Goal: Entertainment & Leisure: Consume media (video, audio)

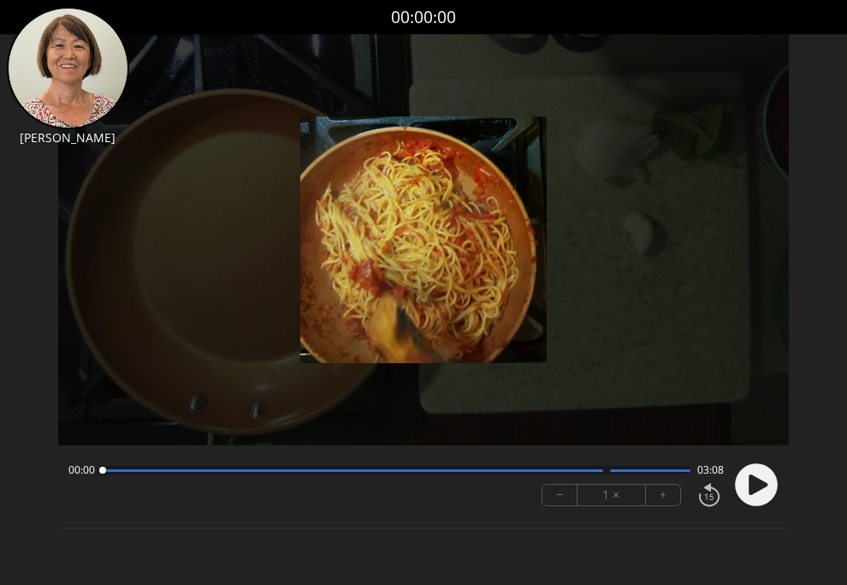
click at [350, 159] on img at bounding box center [423, 239] width 247 height 247
click at [750, 490] on icon at bounding box center [758, 484] width 19 height 21
click at [656, 492] on button "+" at bounding box center [663, 495] width 34 height 21
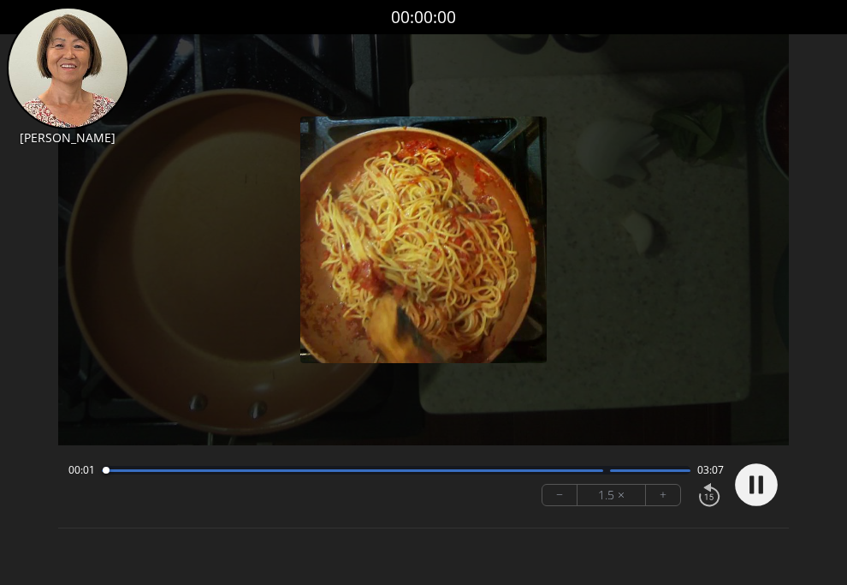
click at [656, 492] on button "+" at bounding box center [663, 495] width 34 height 21
click at [657, 492] on button "+" at bounding box center [663, 495] width 34 height 21
click at [750, 486] on icon at bounding box center [752, 485] width 4 height 18
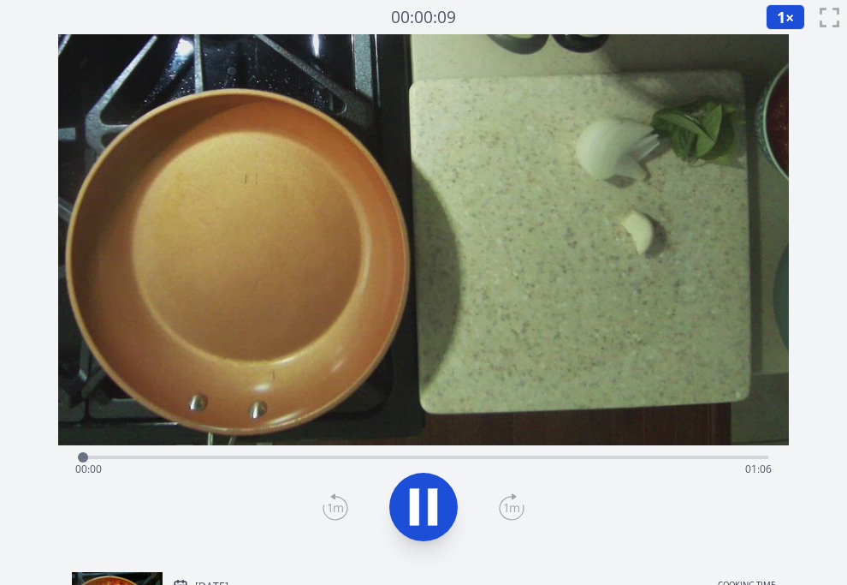
drag, startPoint x: 372, startPoint y: 455, endPoint x: 362, endPoint y: 458, distance: 10.0
click at [363, 458] on div "Time elapsed: 00:00 Time remaining: 01:06" at bounding box center [424, 455] width 690 height 21
click at [263, 449] on div "Time elapsed: 00:27 Time remaining: 00:38" at bounding box center [424, 455] width 690 height 21
click at [545, 425] on video at bounding box center [423, 239] width 731 height 411
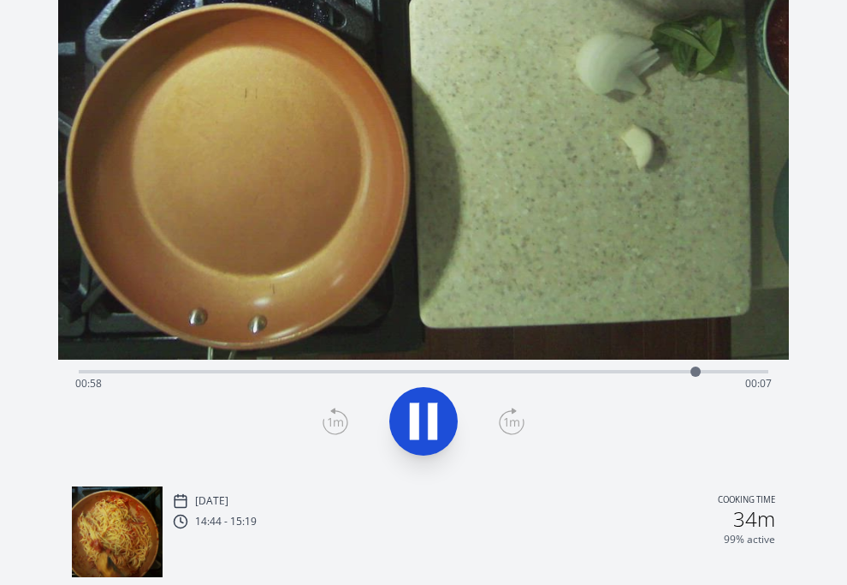
scroll to position [84, 0]
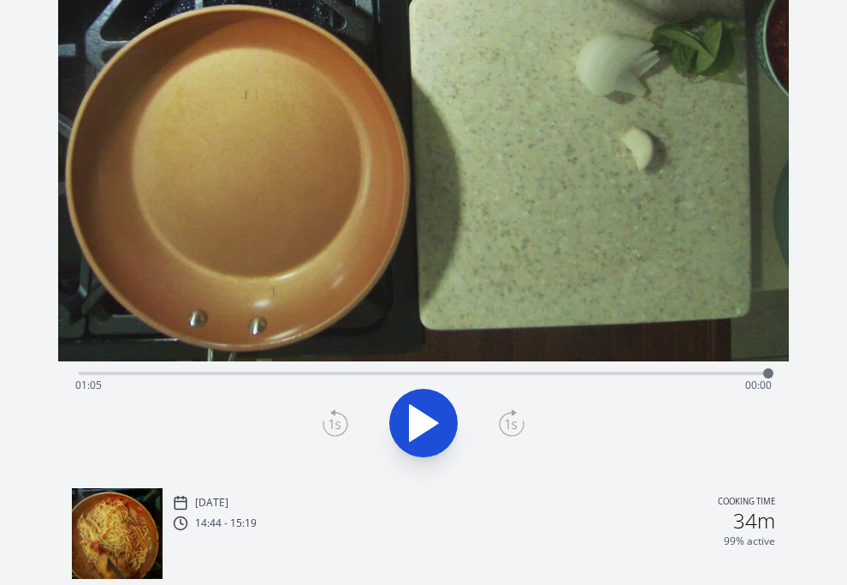
click at [413, 422] on icon at bounding box center [424, 423] width 28 height 36
click at [413, 422] on icon at bounding box center [414, 423] width 9 height 37
click at [724, 377] on div "Time elapsed: 00:01 Time remaining: 01:05" at bounding box center [423, 385] width 697 height 27
click at [705, 372] on div "Time elapsed: 01:01 Time remaining: 00:05" at bounding box center [423, 385] width 697 height 27
click at [674, 374] on div "Time elapsed: 00:59 Time remaining: 00:07" at bounding box center [423, 385] width 697 height 27
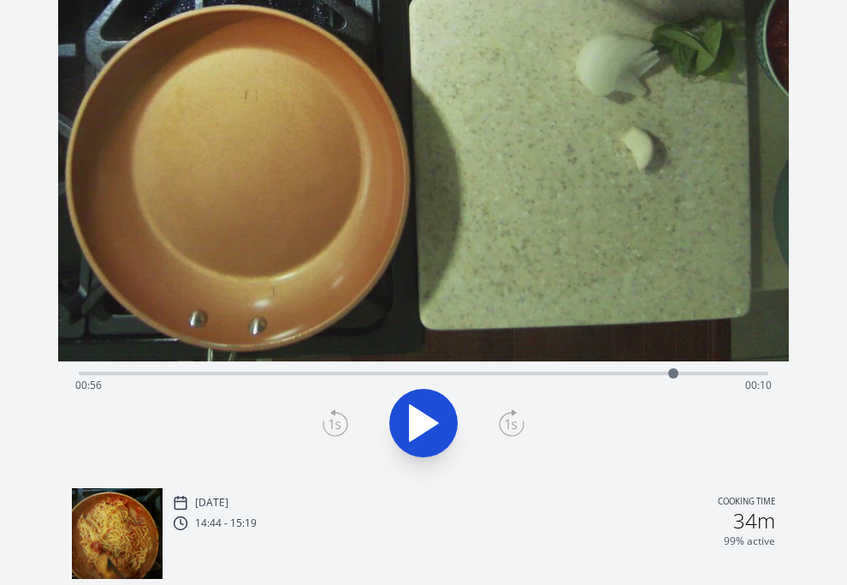
click at [411, 421] on icon at bounding box center [424, 423] width 28 height 36
click at [450, 413] on button at bounding box center [423, 423] width 68 height 68
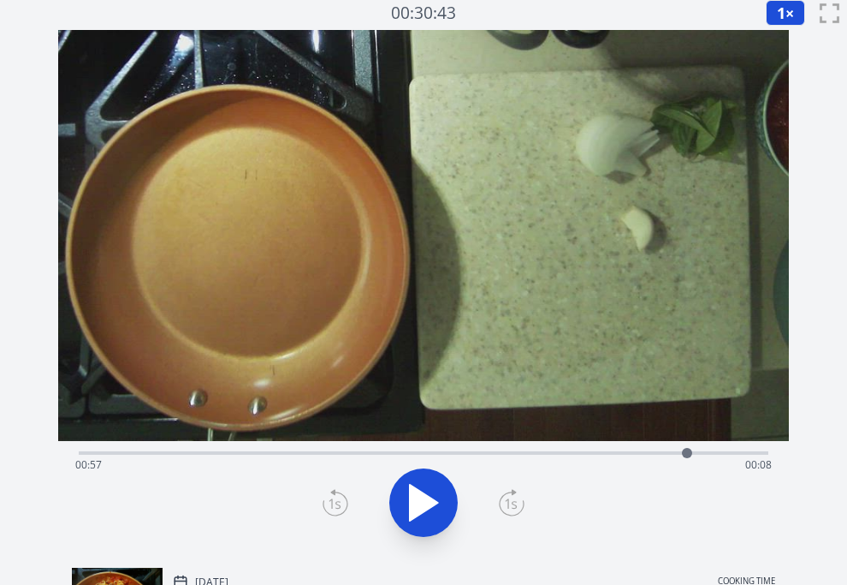
scroll to position [0, 0]
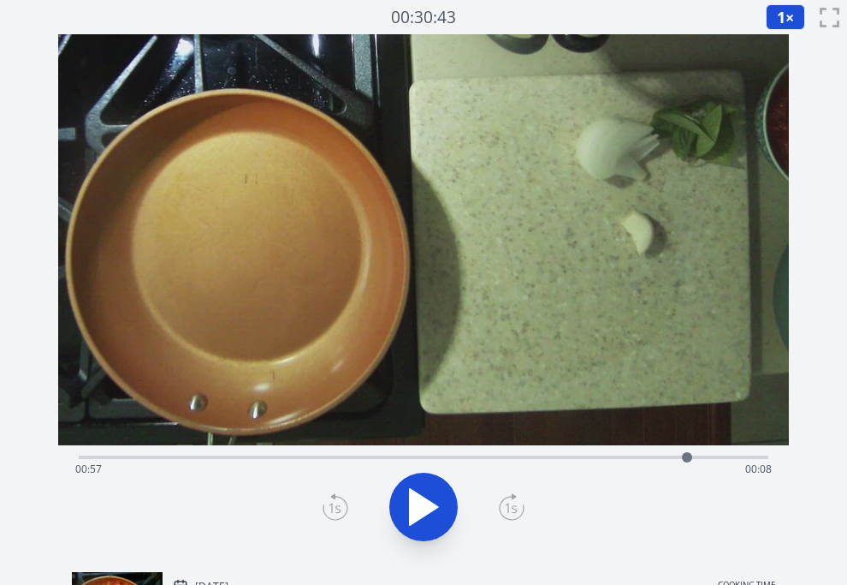
click at [654, 457] on div "Time elapsed: 00:57 Time remaining: 00:08" at bounding box center [423, 468] width 697 height 27
click at [588, 459] on div "Time elapsed: 00:54 Time remaining: 00:11" at bounding box center [423, 468] width 697 height 27
drag, startPoint x: 520, startPoint y: 432, endPoint x: 520, endPoint y: 442, distance: 9.5
click at [520, 434] on video at bounding box center [423, 239] width 731 height 411
click at [520, 449] on div "Time elapsed: 00:48 Time remaining: 00:18" at bounding box center [424, 455] width 690 height 21
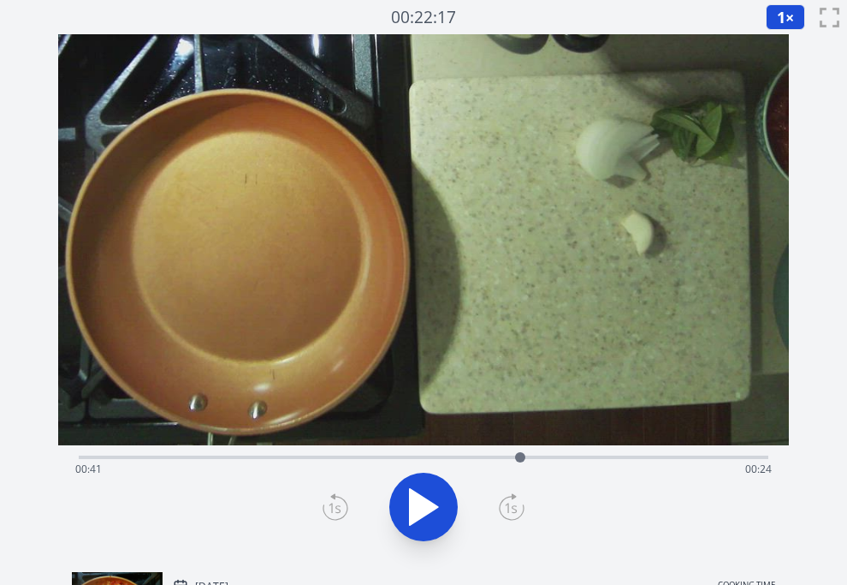
click at [506, 454] on div "Time elapsed: 00:41 Time remaining: 00:24" at bounding box center [424, 455] width 690 height 21
click at [598, 457] on div "Time elapsed: 00:40 Time remaining: 00:25" at bounding box center [423, 468] width 697 height 27
click at [627, 457] on div "Time elapsed: 00:49 Time remaining: 00:17" at bounding box center [423, 468] width 697 height 27
click at [614, 454] on div at bounding box center [627, 457] width 26 height 26
click at [665, 455] on div "Time elapsed: 00:50 Time remaining: 00:15" at bounding box center [423, 468] width 697 height 27
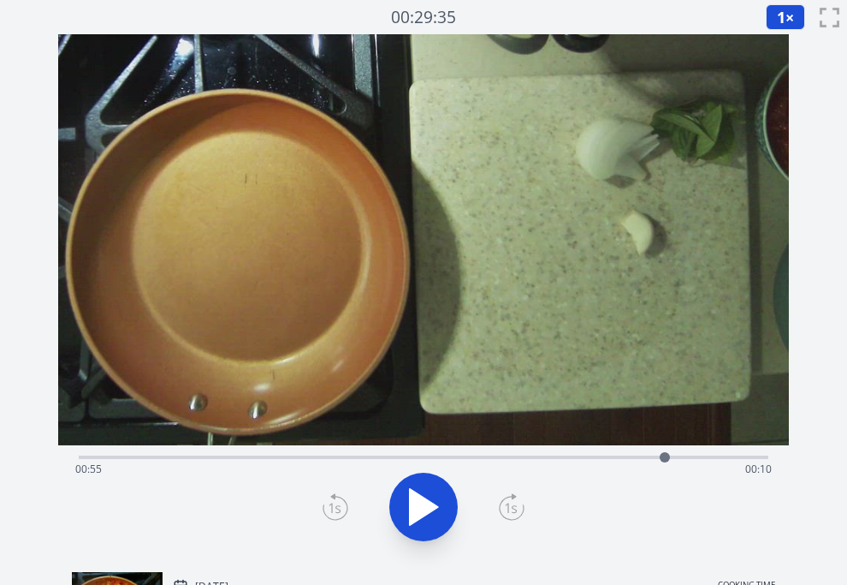
click at [675, 455] on div at bounding box center [665, 457] width 26 height 26
click at [698, 455] on div "Time elapsed: 00:56 Time remaining: 00:09" at bounding box center [423, 468] width 697 height 27
click at [698, 455] on div at bounding box center [698, 457] width 10 height 10
click at [708, 457] on div at bounding box center [698, 457] width 26 height 26
click at [698, 457] on div at bounding box center [708, 457] width 26 height 26
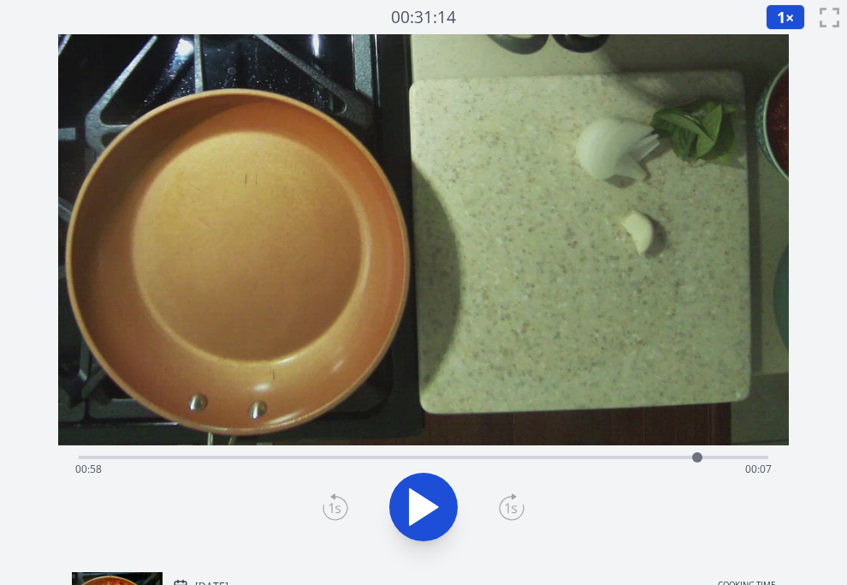
click at [723, 455] on div "Time elapsed: 00:58 Time remaining: 00:07" at bounding box center [423, 468] width 697 height 27
click at [708, 456] on div "Time elapsed: 01:01 Time remaining: 00:05" at bounding box center [423, 468] width 697 height 27
click at [721, 457] on div "Time elapsed: 00:59 Time remaining: 00:06" at bounding box center [423, 468] width 697 height 27
click at [434, 513] on icon at bounding box center [424, 507] width 48 height 48
click at [434, 513] on icon at bounding box center [432, 507] width 9 height 37
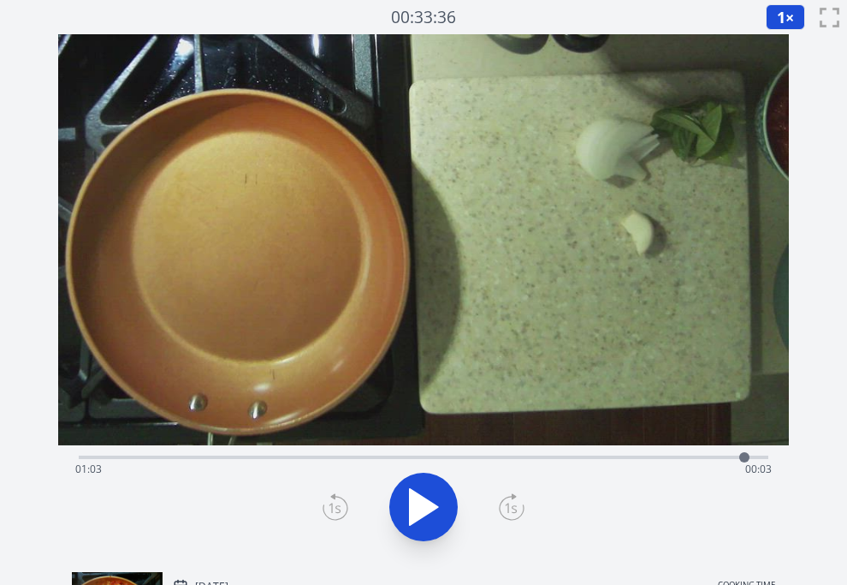
click at [434, 513] on icon at bounding box center [424, 507] width 48 height 48
click at [434, 513] on icon at bounding box center [432, 507] width 9 height 37
click at [434, 513] on icon at bounding box center [424, 507] width 48 height 48
click at [434, 513] on icon at bounding box center [432, 507] width 9 height 37
click at [712, 459] on div "Time elapsed: 01:05 Time remaining: 00:01" at bounding box center [423, 468] width 697 height 27
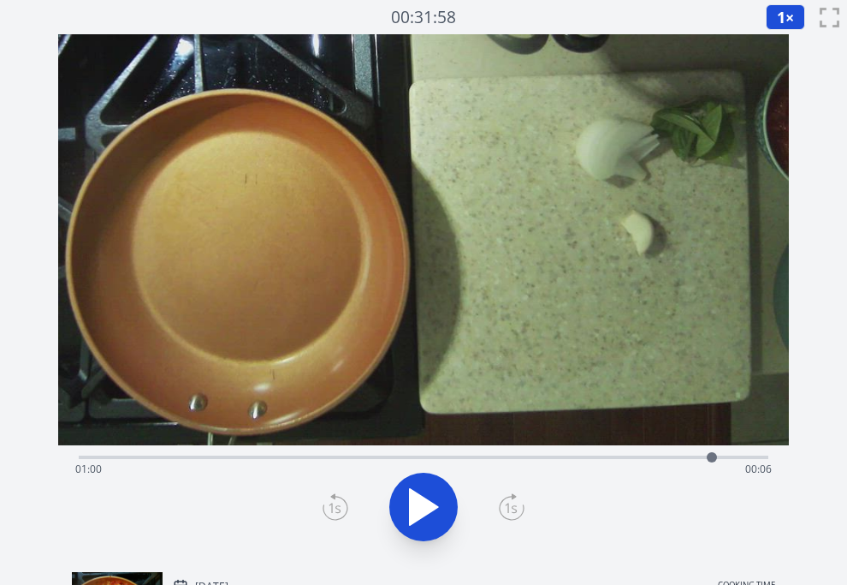
click at [764, 460] on div "Time elapsed: 01:00 Time remaining: 00:06" at bounding box center [423, 468] width 697 height 27
click at [740, 459] on div "Time elapsed: 01:05 Time remaining: 00:01" at bounding box center [423, 468] width 697 height 27
click at [426, 492] on icon at bounding box center [424, 507] width 48 height 48
click at [232, 449] on div "Time elapsed: 01:03 Time remaining: 00:03" at bounding box center [424, 455] width 690 height 21
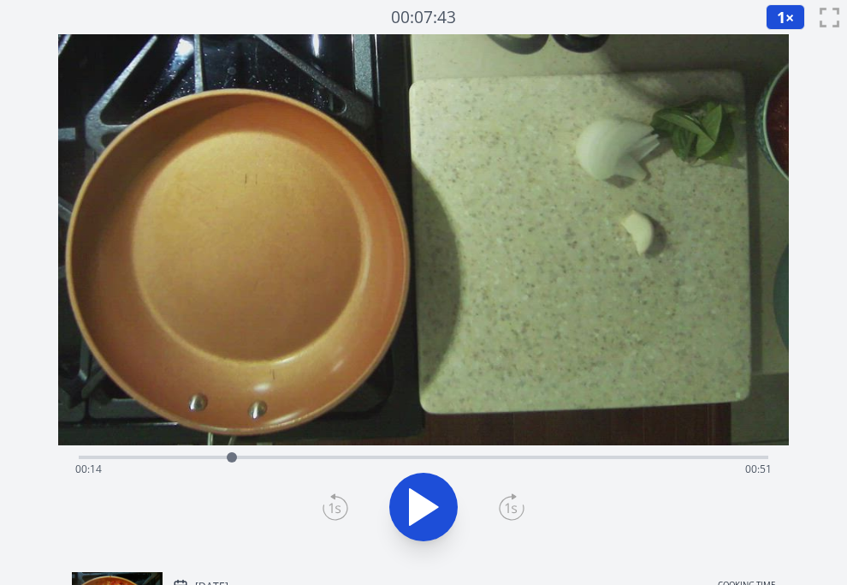
click at [413, 508] on button at bounding box center [423, 507] width 68 height 68
click at [328, 461] on div "Time elapsed: 00:16 Time remaining: 00:50" at bounding box center [423, 468] width 697 height 27
click at [312, 459] on div "Time elapsed: 00:24 Time remaining: 00:42" at bounding box center [423, 468] width 697 height 27
click at [435, 493] on icon at bounding box center [432, 507] width 9 height 37
click at [623, 460] on div "Time elapsed: 00:38 Time remaining: 00:27" at bounding box center [423, 468] width 697 height 27
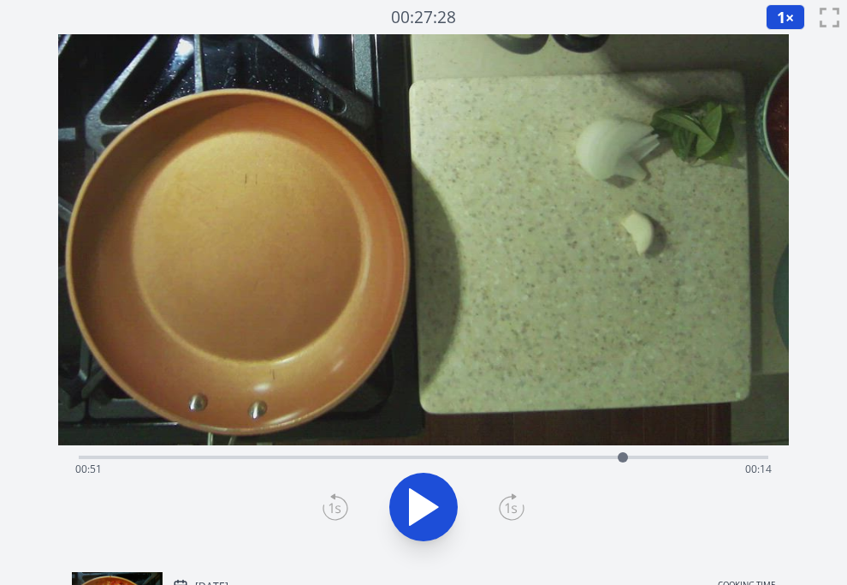
click at [666, 455] on div "Time elapsed: 00:51 Time remaining: 00:14" at bounding box center [423, 468] width 697 height 27
click at [650, 460] on div "Time elapsed: 00:55 Time remaining: 00:10" at bounding box center [423, 468] width 697 height 27
click at [580, 458] on div "Time elapsed: 00:54 Time remaining: 00:12" at bounding box center [423, 468] width 697 height 27
click at [552, 455] on div "Time elapsed: 00:47 Time remaining: 00:18" at bounding box center [424, 455] width 690 height 21
click at [506, 452] on div "Time elapsed: 00:44 Time remaining: 00:21" at bounding box center [424, 455] width 690 height 21
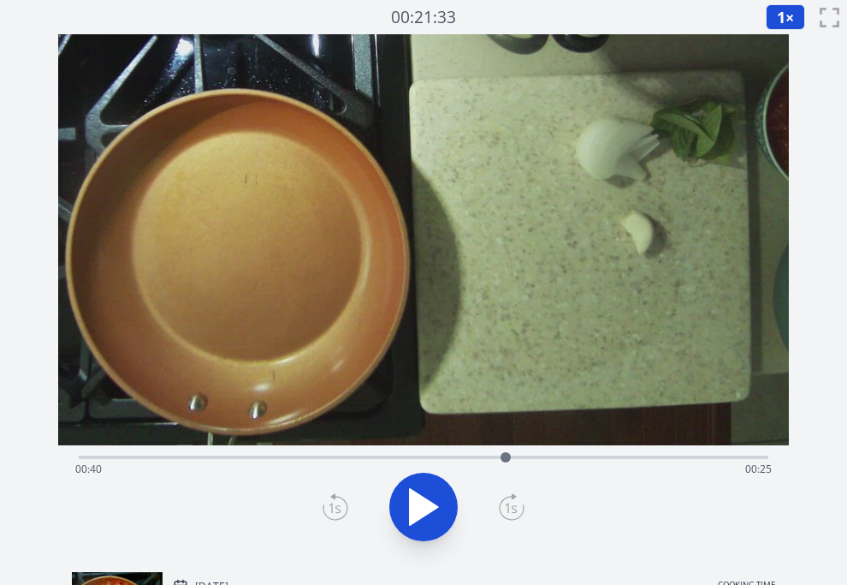
click at [544, 452] on div "Time elapsed: 00:40 Time remaining: 00:25" at bounding box center [424, 455] width 690 height 21
click at [593, 456] on div "Time elapsed: 00:44 Time remaining: 00:22" at bounding box center [423, 468] width 697 height 27
click at [560, 458] on div "Time elapsed: 00:48 Time remaining: 00:17" at bounding box center [423, 468] width 697 height 27
click at [418, 520] on icon at bounding box center [424, 507] width 28 height 36
click at [418, 520] on icon at bounding box center [414, 507] width 9 height 37
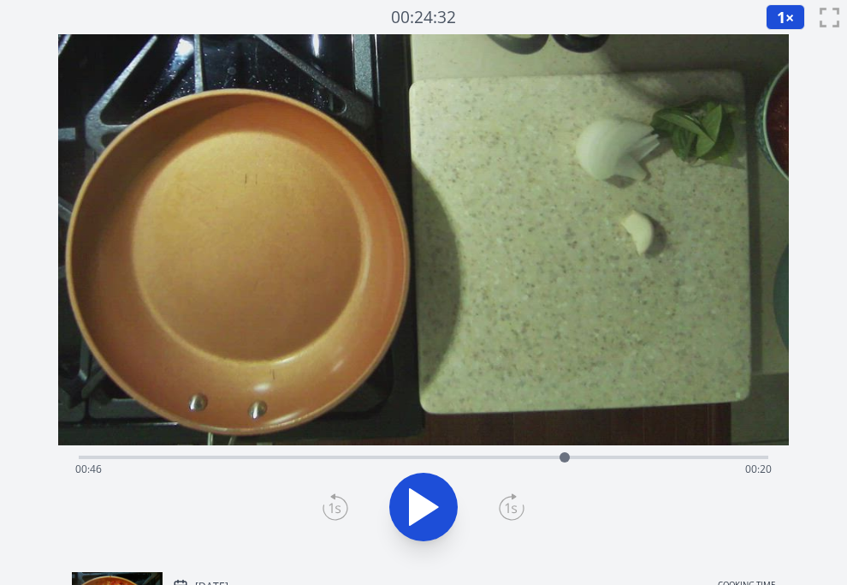
click at [527, 455] on div "Time elapsed: 00:46 Time remaining: 00:20" at bounding box center [424, 455] width 690 height 21
click at [422, 499] on icon at bounding box center [424, 507] width 28 height 36
click at [422, 500] on icon at bounding box center [424, 507] width 48 height 48
click at [495, 458] on div "Time elapsed: 00:43 Time remaining: 00:23" at bounding box center [423, 468] width 697 height 27
click at [429, 491] on icon at bounding box center [424, 507] width 48 height 48
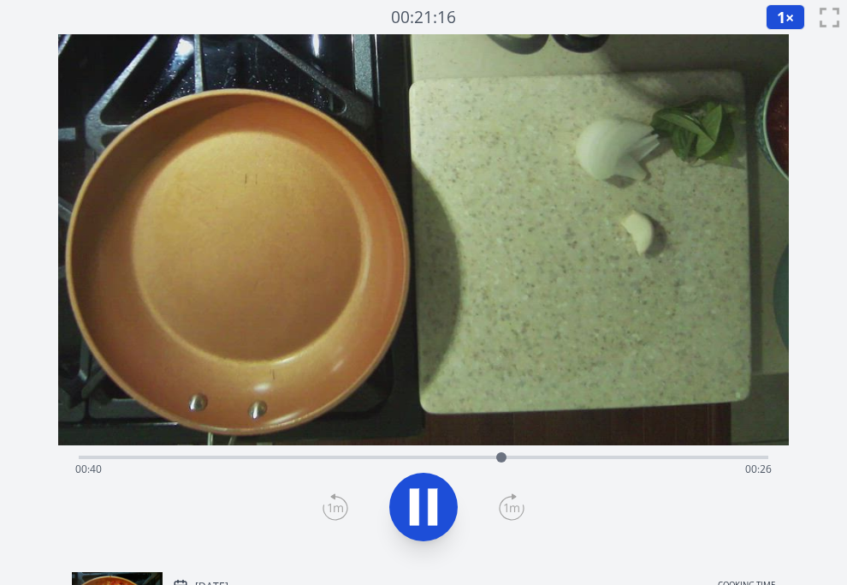
click at [429, 491] on icon at bounding box center [432, 507] width 9 height 37
click at [429, 491] on icon at bounding box center [424, 507] width 48 height 48
click at [429, 491] on icon at bounding box center [432, 507] width 9 height 37
click at [425, 492] on icon at bounding box center [424, 507] width 48 height 48
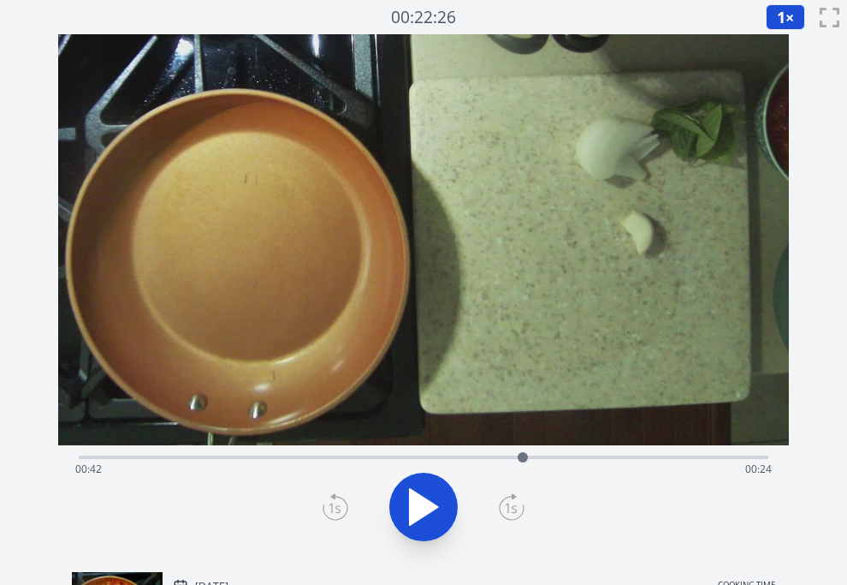
click at [415, 455] on div "Time elapsed: 00:42 Time remaining: 00:24" at bounding box center [423, 468] width 697 height 27
click at [471, 453] on div "Time elapsed: 00:31 Time remaining: 00:34" at bounding box center [424, 455] width 690 height 21
click at [705, 459] on div "Time elapsed: 00:37 Time remaining: 00:29" at bounding box center [423, 468] width 697 height 27
